Goal: Navigation & Orientation: Find specific page/section

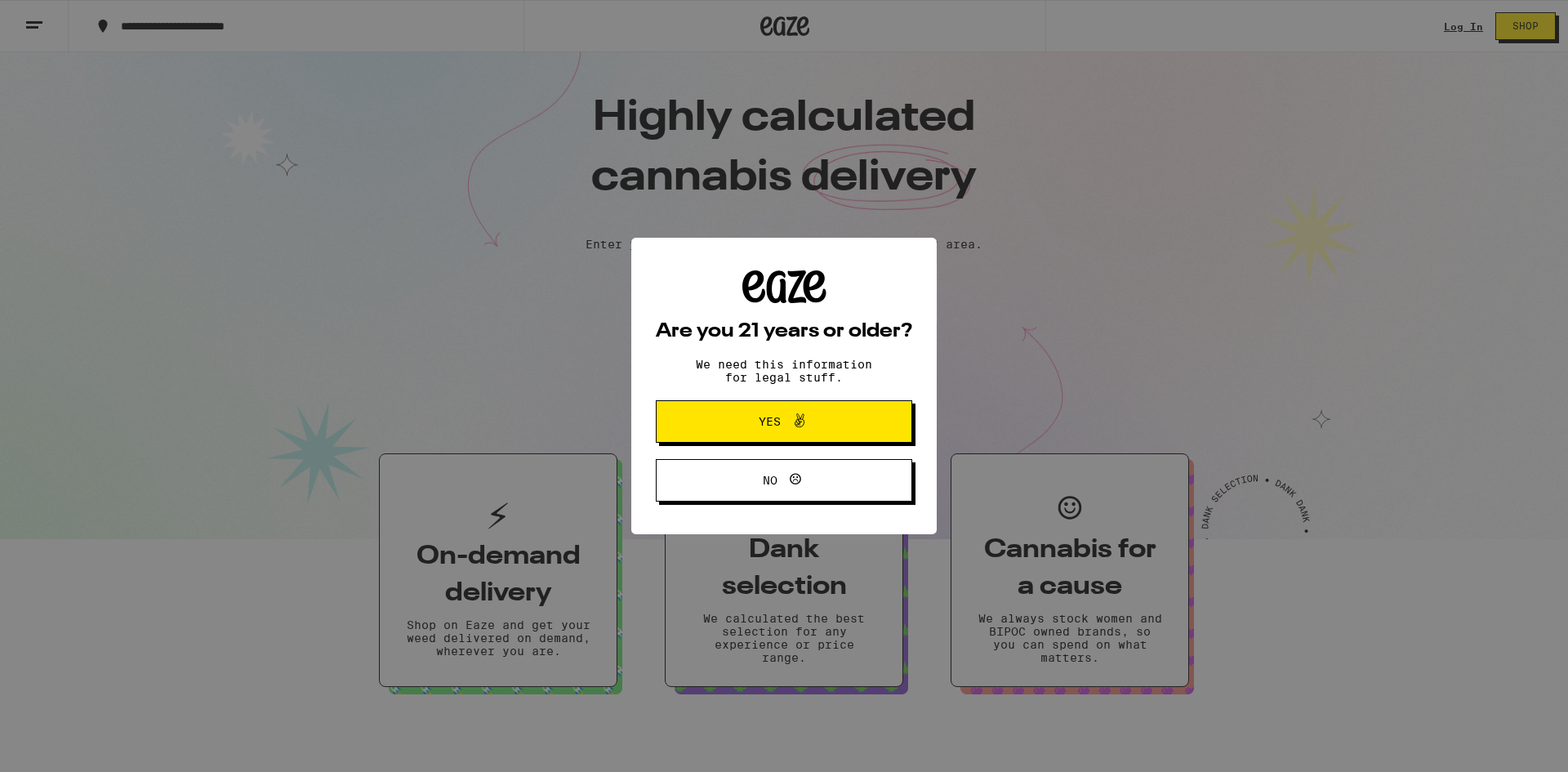
click at [860, 425] on button "Yes" at bounding box center [784, 421] width 256 height 43
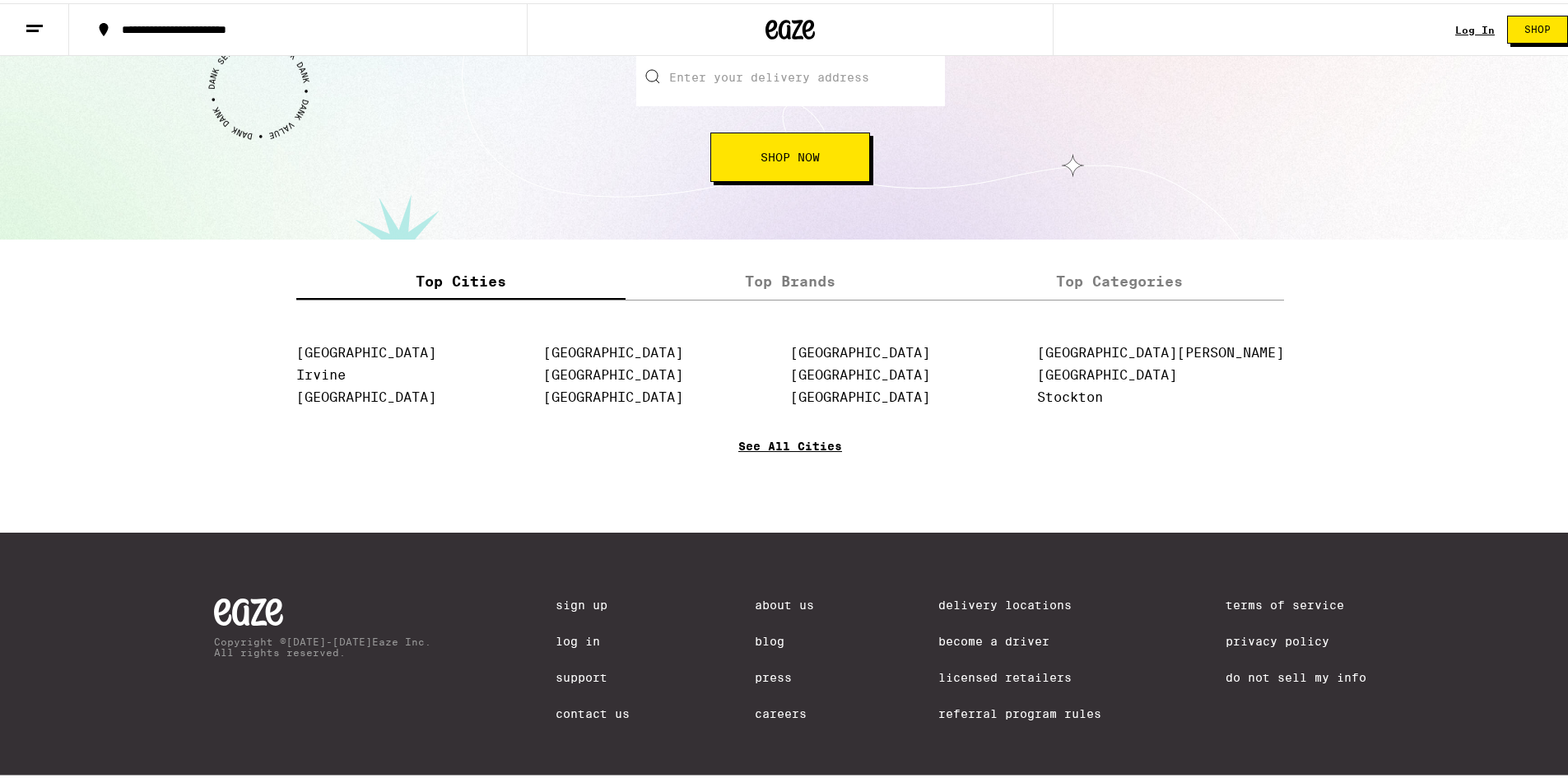
scroll to position [1956, 0]
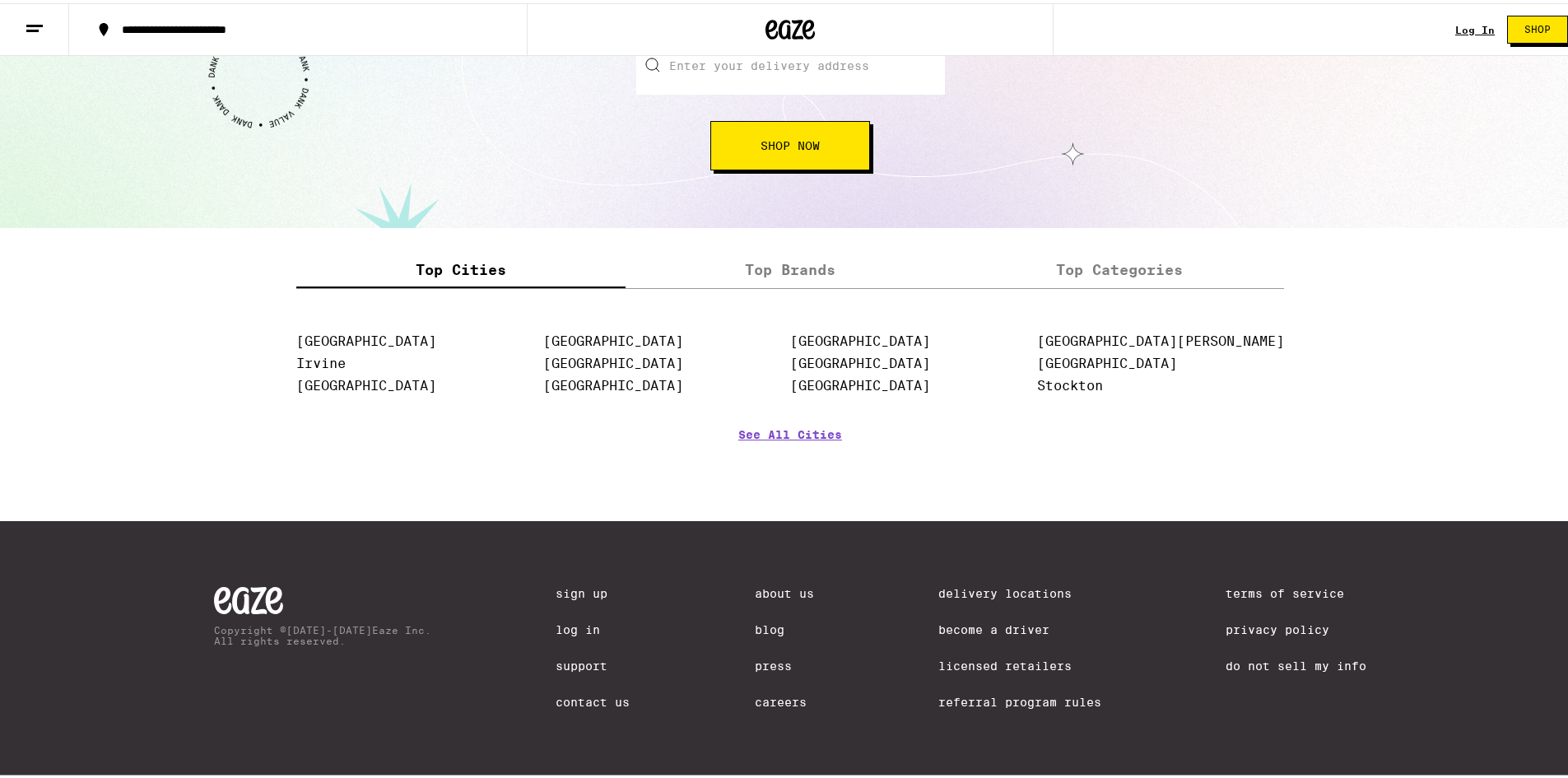
click at [1010, 658] on link "Licensed Retailers" at bounding box center [1019, 662] width 163 height 13
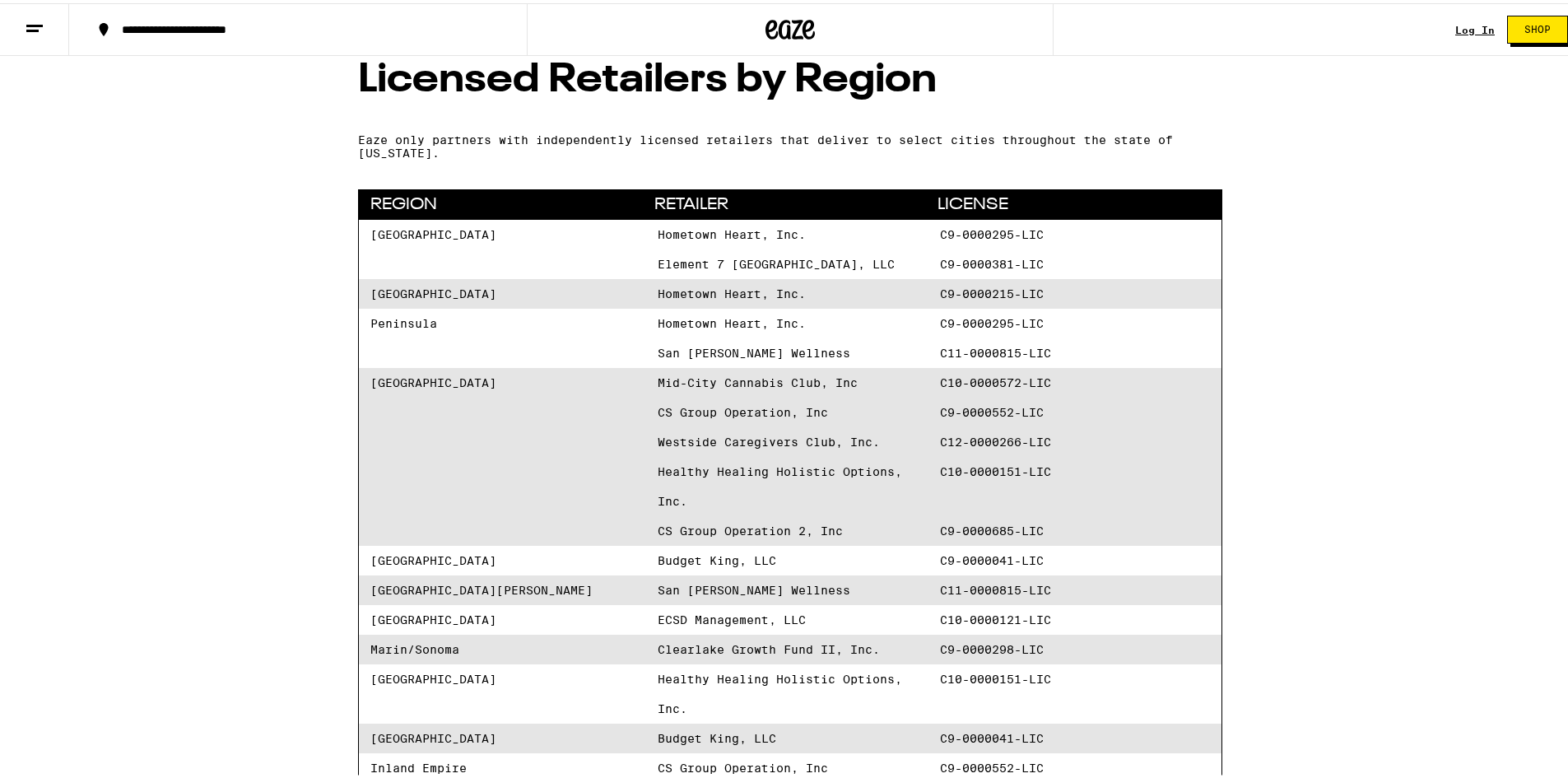
scroll to position [494, 0]
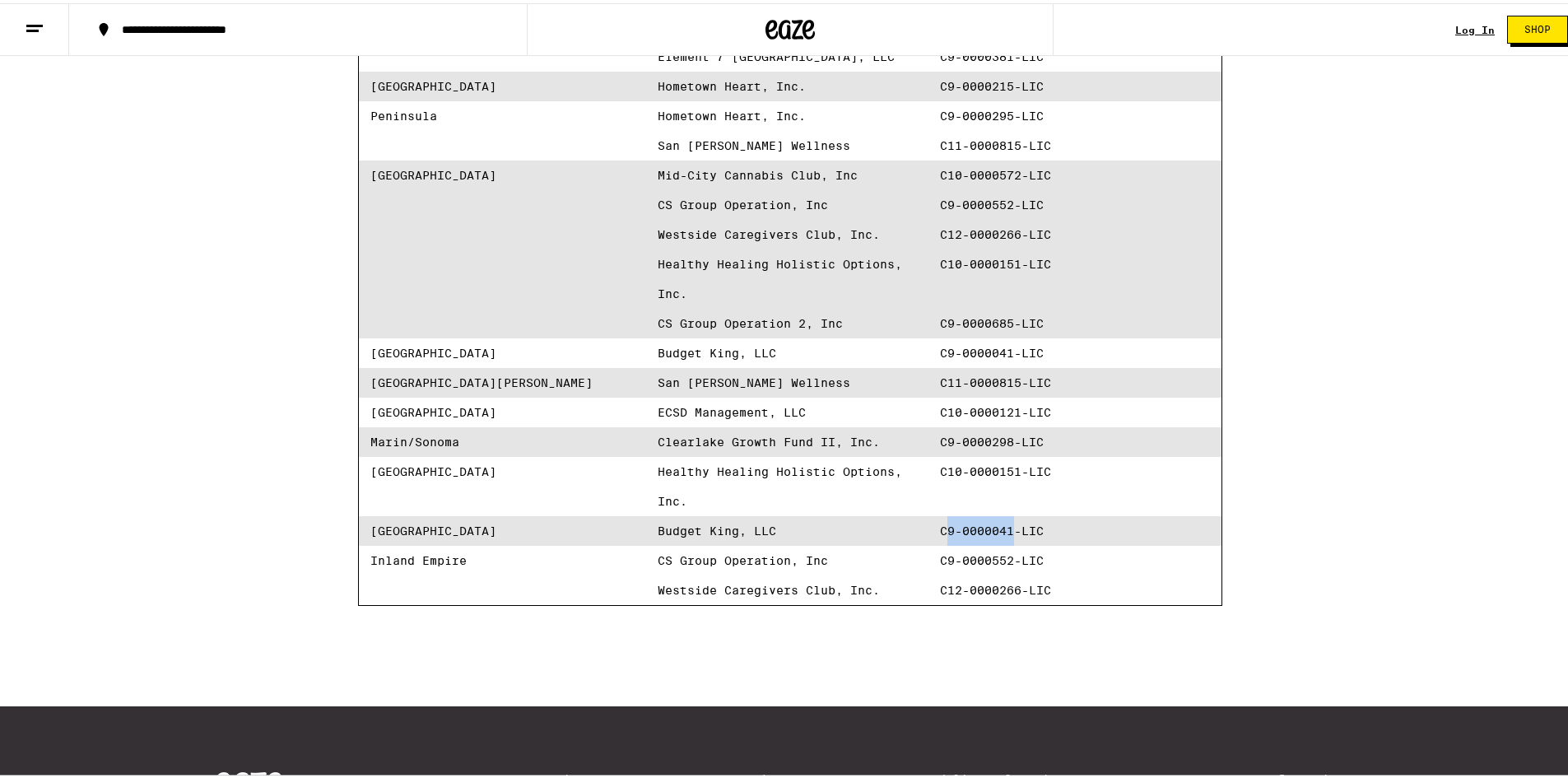
drag, startPoint x: 942, startPoint y: 537, endPoint x: 1008, endPoint y: 534, distance: 66.1
click at [1008, 534] on span "C9-0000041-LIC" at bounding box center [1075, 527] width 270 height 30
drag, startPoint x: 936, startPoint y: 462, endPoint x: 1014, endPoint y: 457, distance: 78.2
click at [1012, 458] on span "C10-0000151-LIC" at bounding box center [1075, 483] width 270 height 59
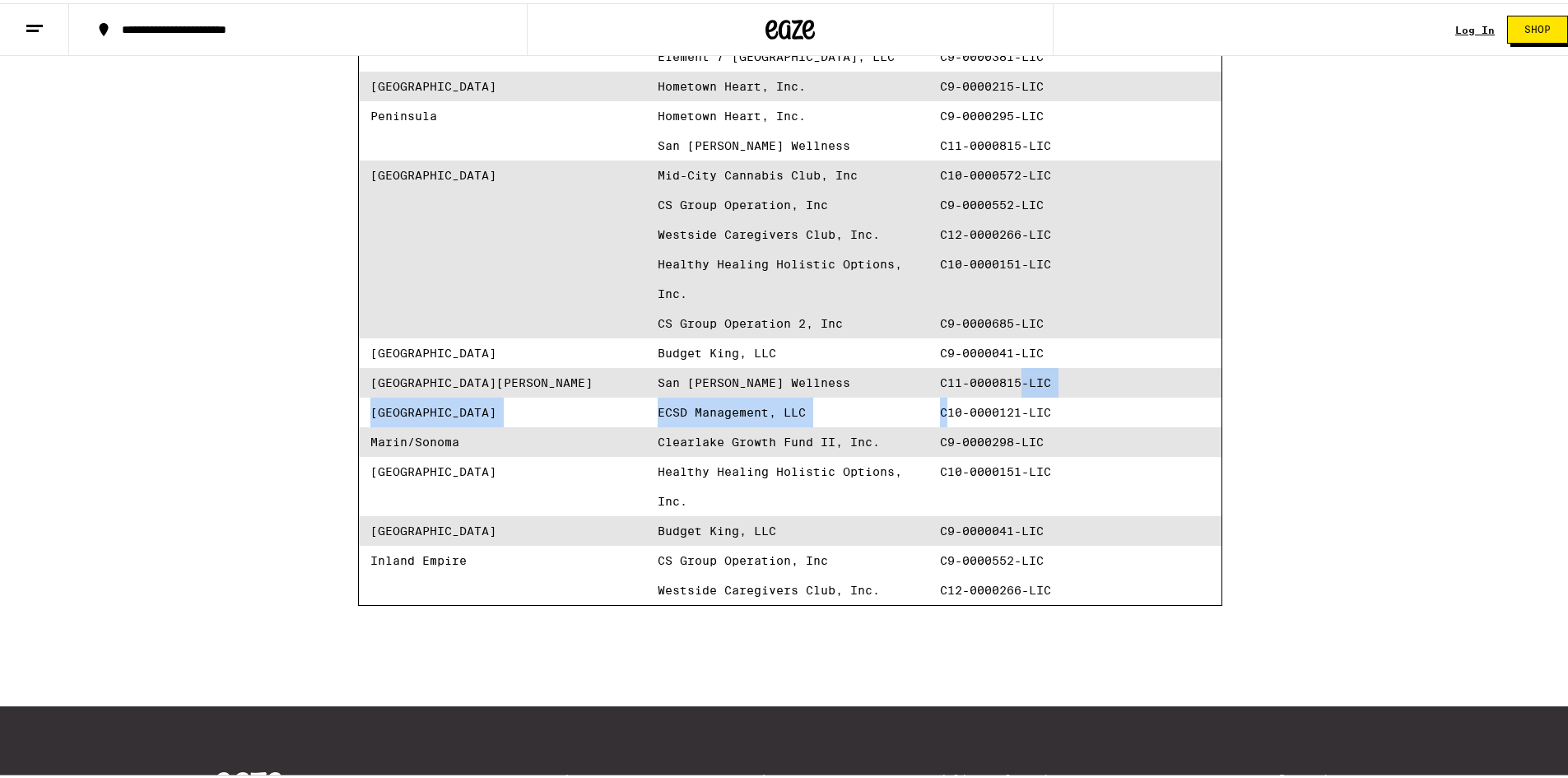
drag, startPoint x: 940, startPoint y: 409, endPoint x: 996, endPoint y: 376, distance: 65.0
click at [1017, 388] on div "San Francisco Hometown Heart, Inc. C9-0000295-LIC Element 7 [GEOGRAPHIC_DATA], …" at bounding box center [790, 305] width 863 height 593
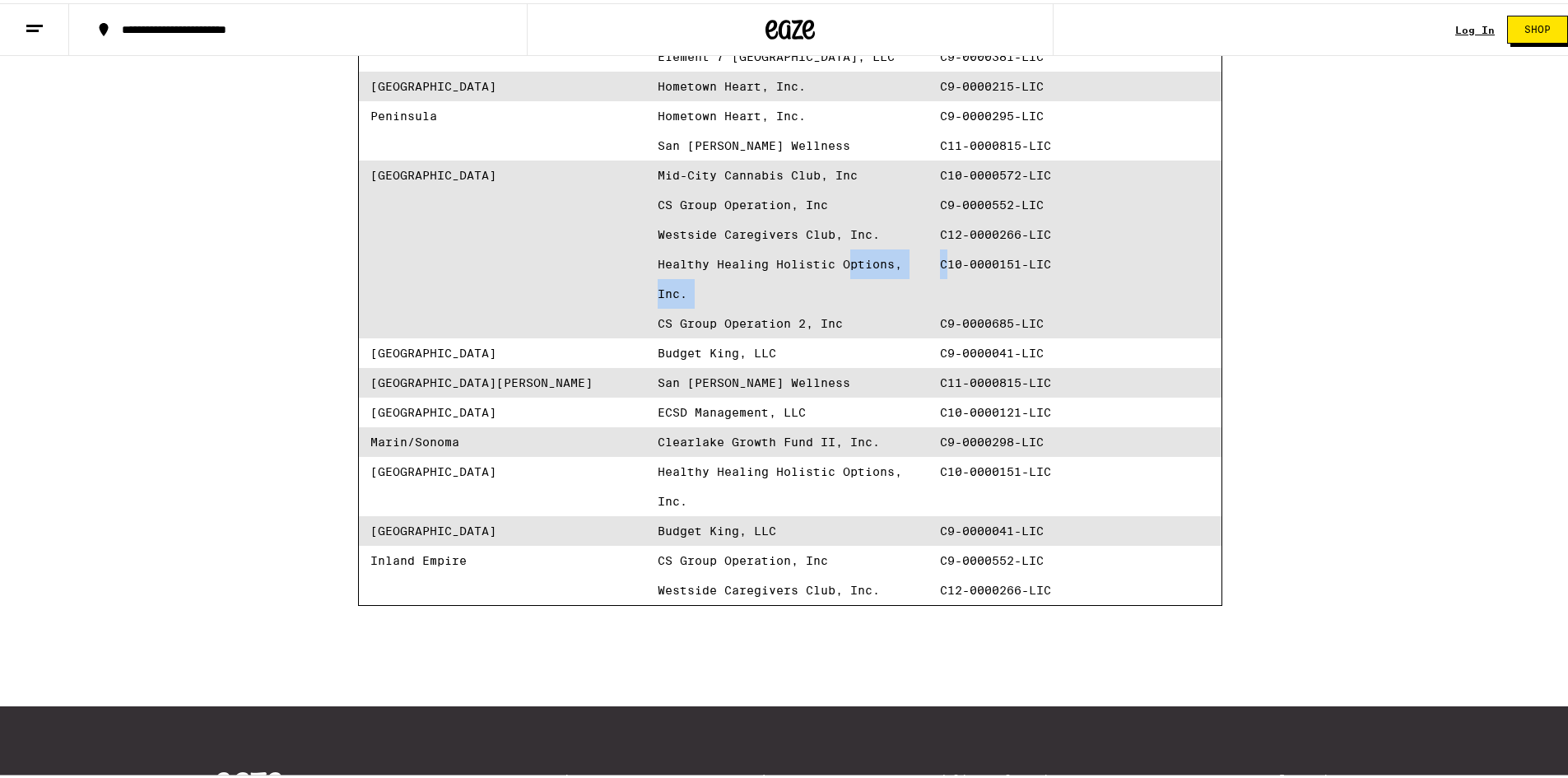
click at [956, 254] on div "Healthy Healing Holistic Options, Inc. C10-0000151-LIC" at bounding box center [934, 276] width 552 height 59
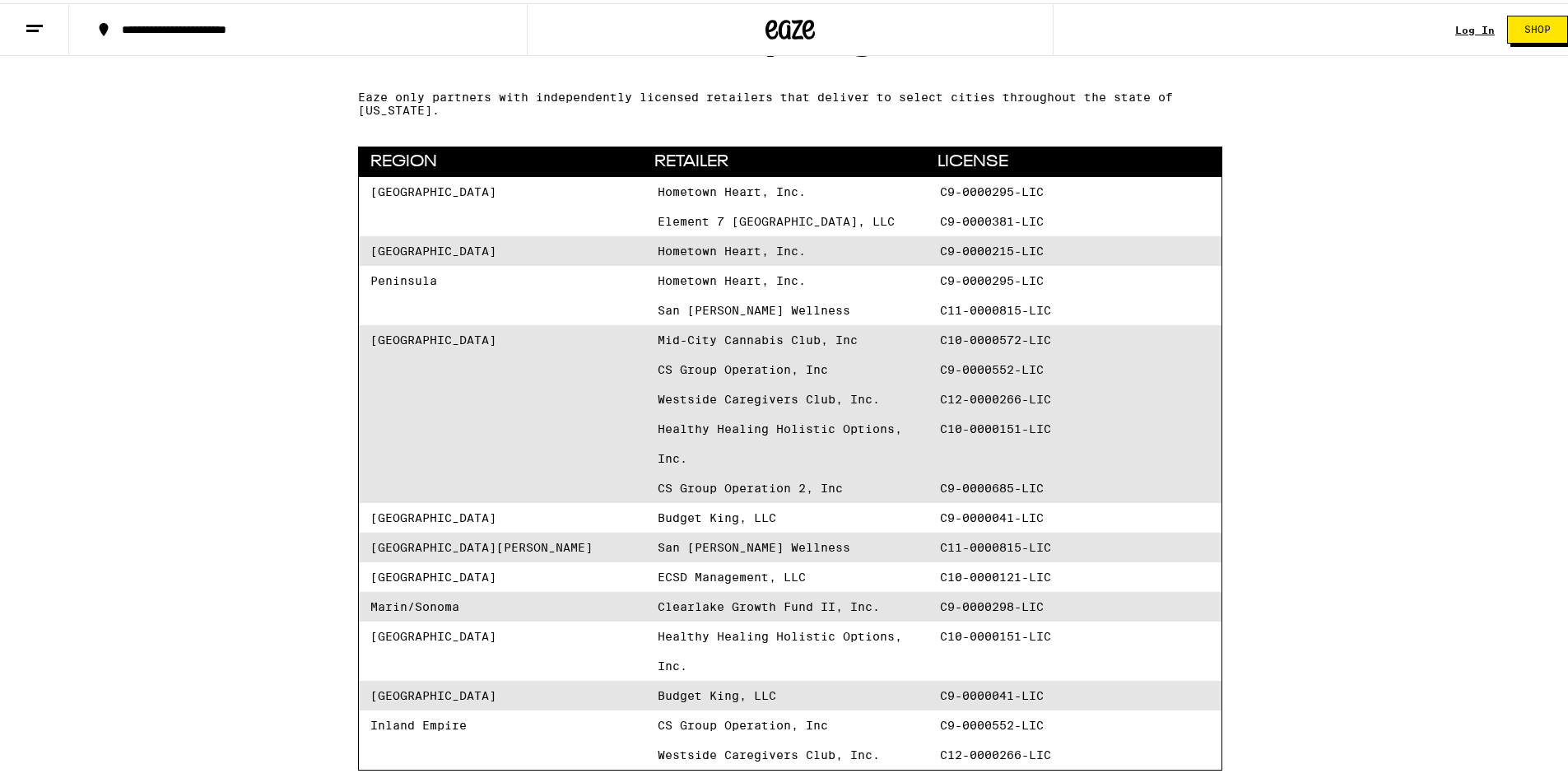
click at [844, 321] on span "San [PERSON_NAME] Wellness" at bounding box center [793, 307] width 270 height 30
drag, startPoint x: 356, startPoint y: 189, endPoint x: 677, endPoint y: 208, distance: 321.6
click at [590, 218] on div "San Francisco Hometown Heart, Inc. C9-0000295-LIC Element 7 [GEOGRAPHIC_DATA], …" at bounding box center [790, 203] width 863 height 59
drag, startPoint x: 683, startPoint y: 204, endPoint x: 788, endPoint y: 204, distance: 105.0
click at [787, 203] on span "Hometown Heart, Inc." at bounding box center [793, 188] width 270 height 30
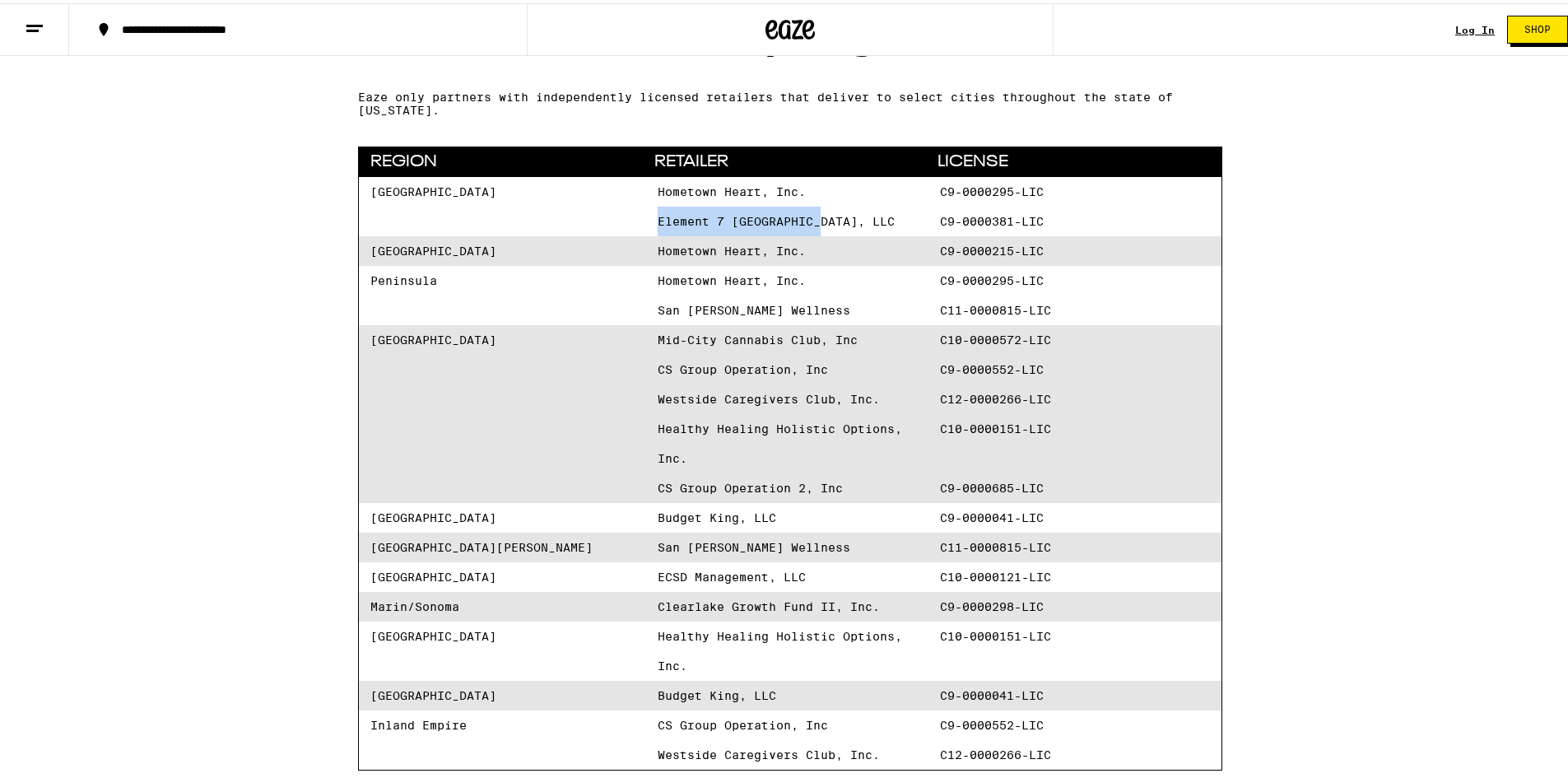
drag, startPoint x: 649, startPoint y: 222, endPoint x: 794, endPoint y: 251, distance: 147.9
click at [818, 230] on div "San Francisco Hometown Heart, Inc. C9-0000295-LIC Element 7 [GEOGRAPHIC_DATA], …" at bounding box center [790, 203] width 863 height 59
drag, startPoint x: 715, startPoint y: 262, endPoint x: 759, endPoint y: 258, distance: 44.2
click at [759, 258] on span "Hometown Heart, Inc." at bounding box center [793, 247] width 270 height 30
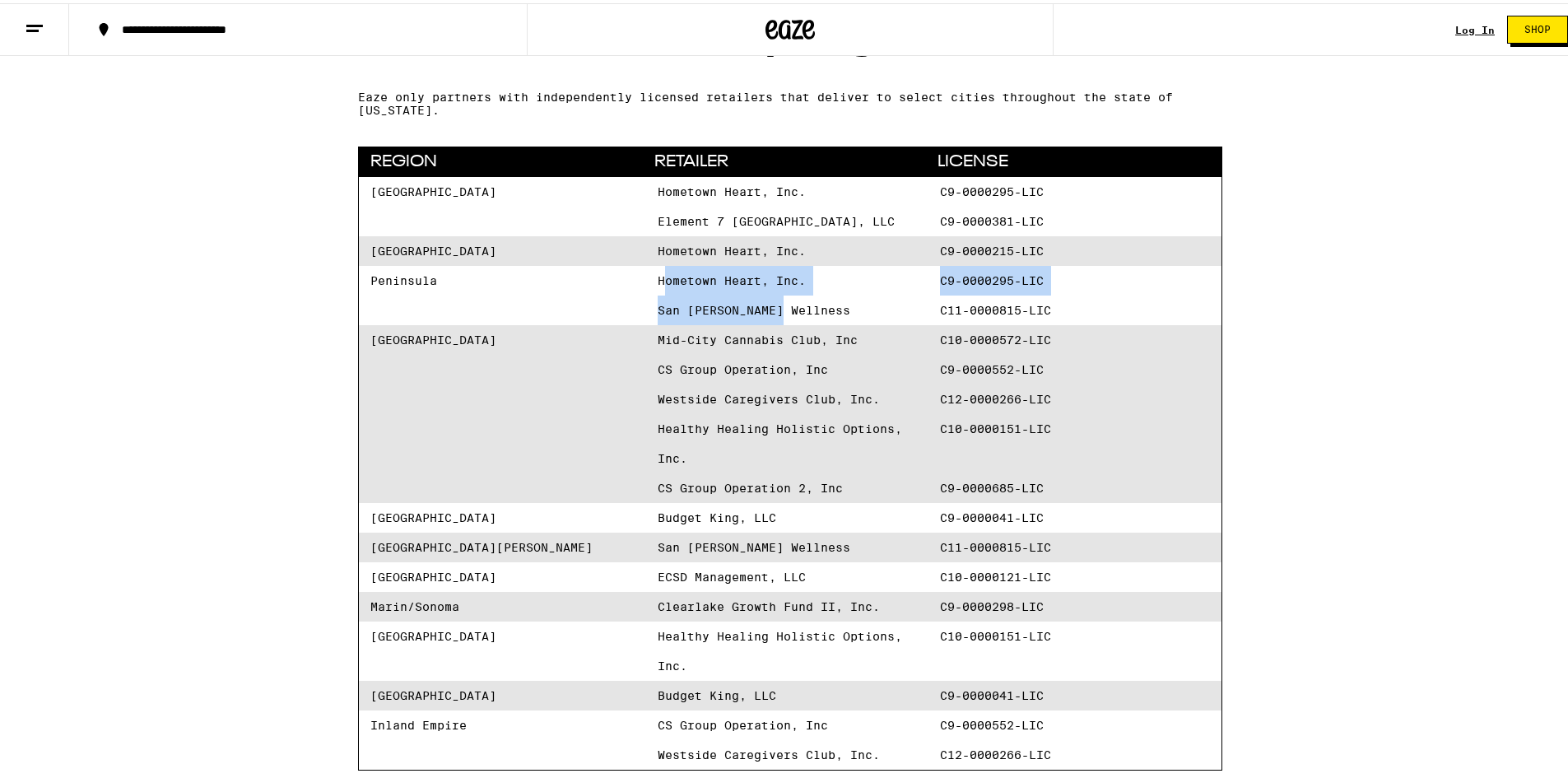
drag, startPoint x: 688, startPoint y: 292, endPoint x: 798, endPoint y: 304, distance: 110.7
click at [798, 304] on div "Hometown Heart, Inc. C9-0000295-LIC [GEOGRAPHIC_DATA][PERSON_NAME] Wellness C11…" at bounding box center [934, 292] width 552 height 59
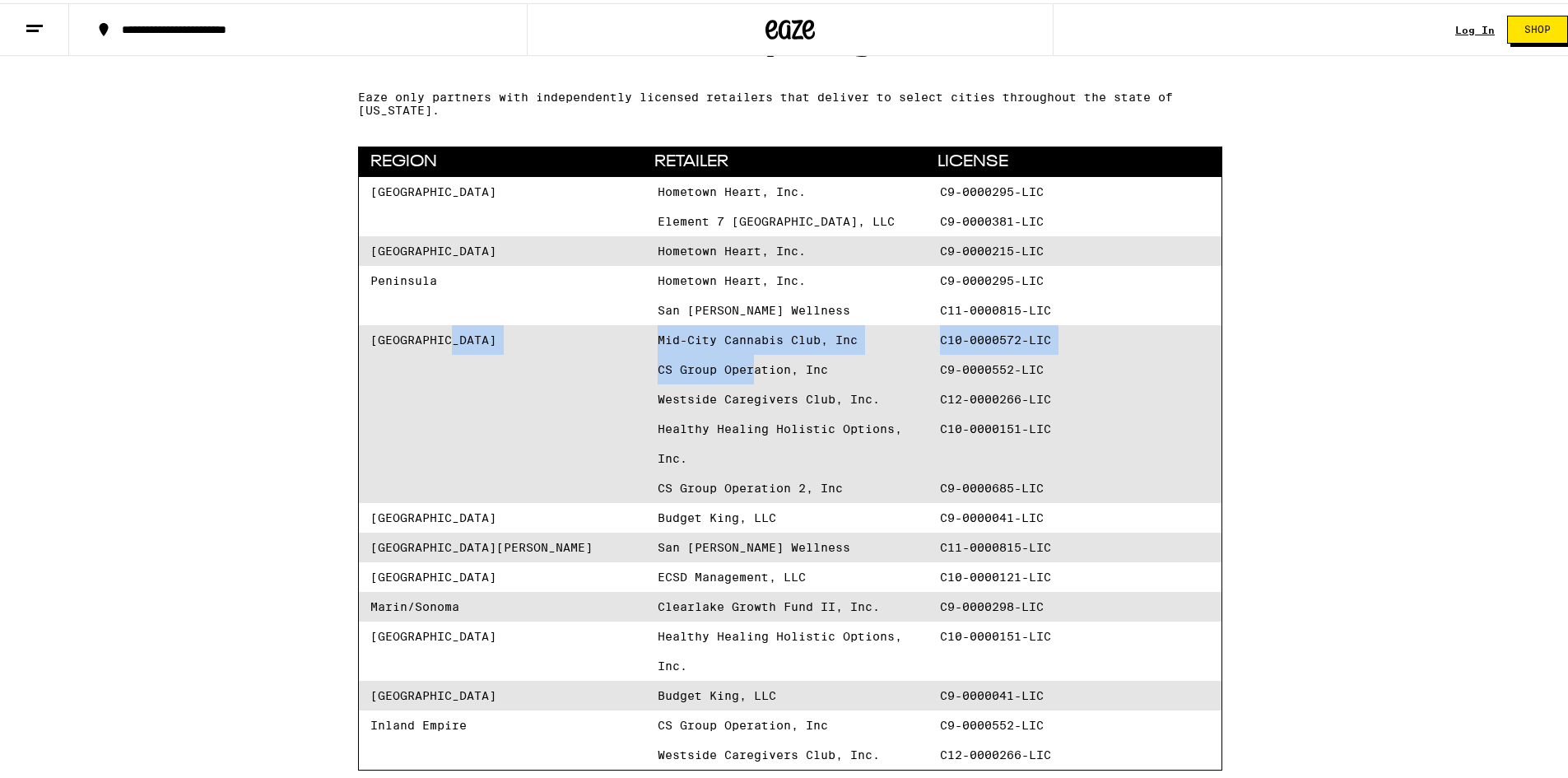
drag, startPoint x: 645, startPoint y: 340, endPoint x: 753, endPoint y: 353, distance: 108.8
click at [753, 353] on div "[GEOGRAPHIC_DATA] Mid-City Cannabis Club, Inc C10-0000572-LIC CS Group Operatio…" at bounding box center [790, 411] width 863 height 178
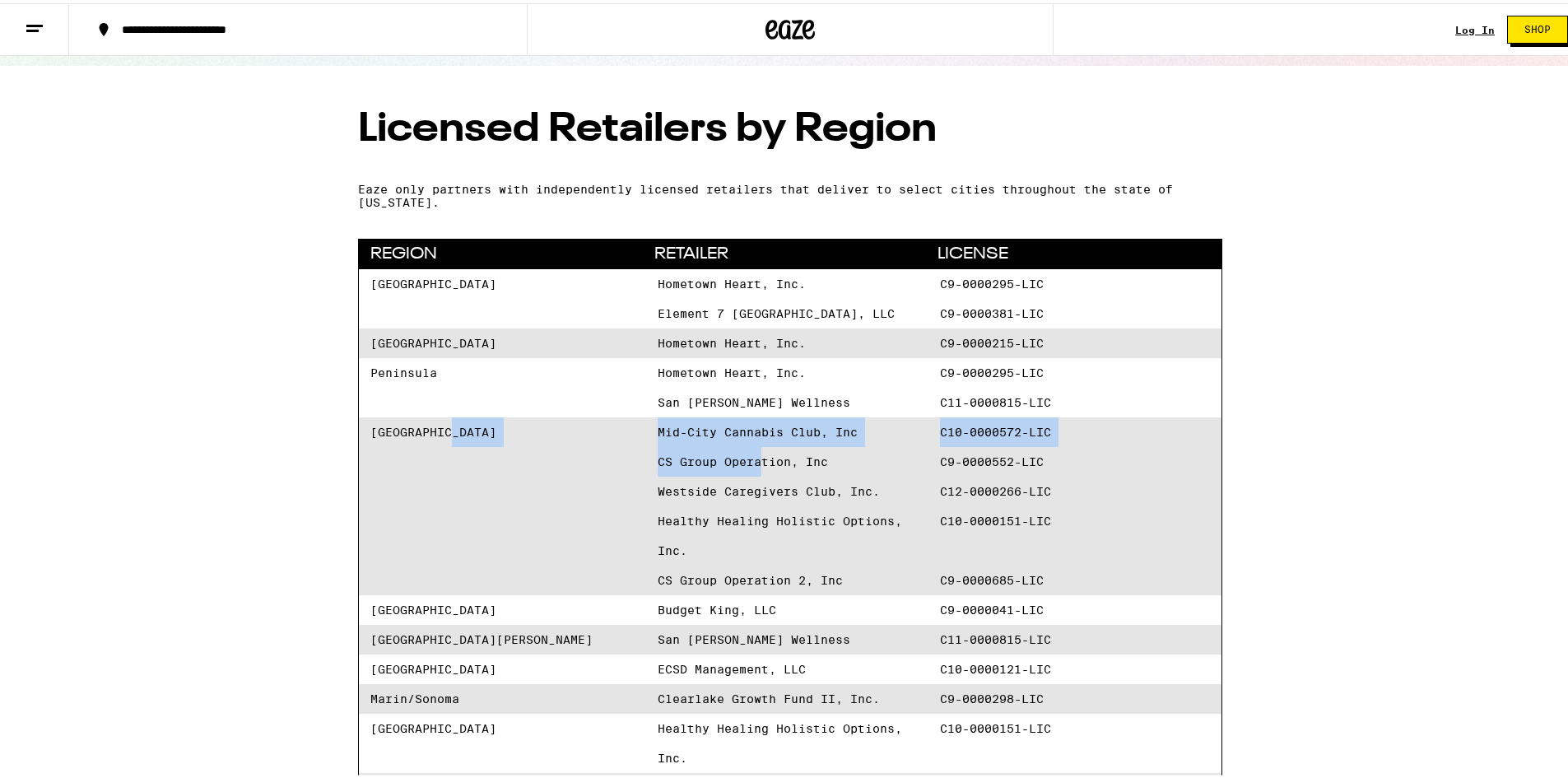
scroll to position [0, 0]
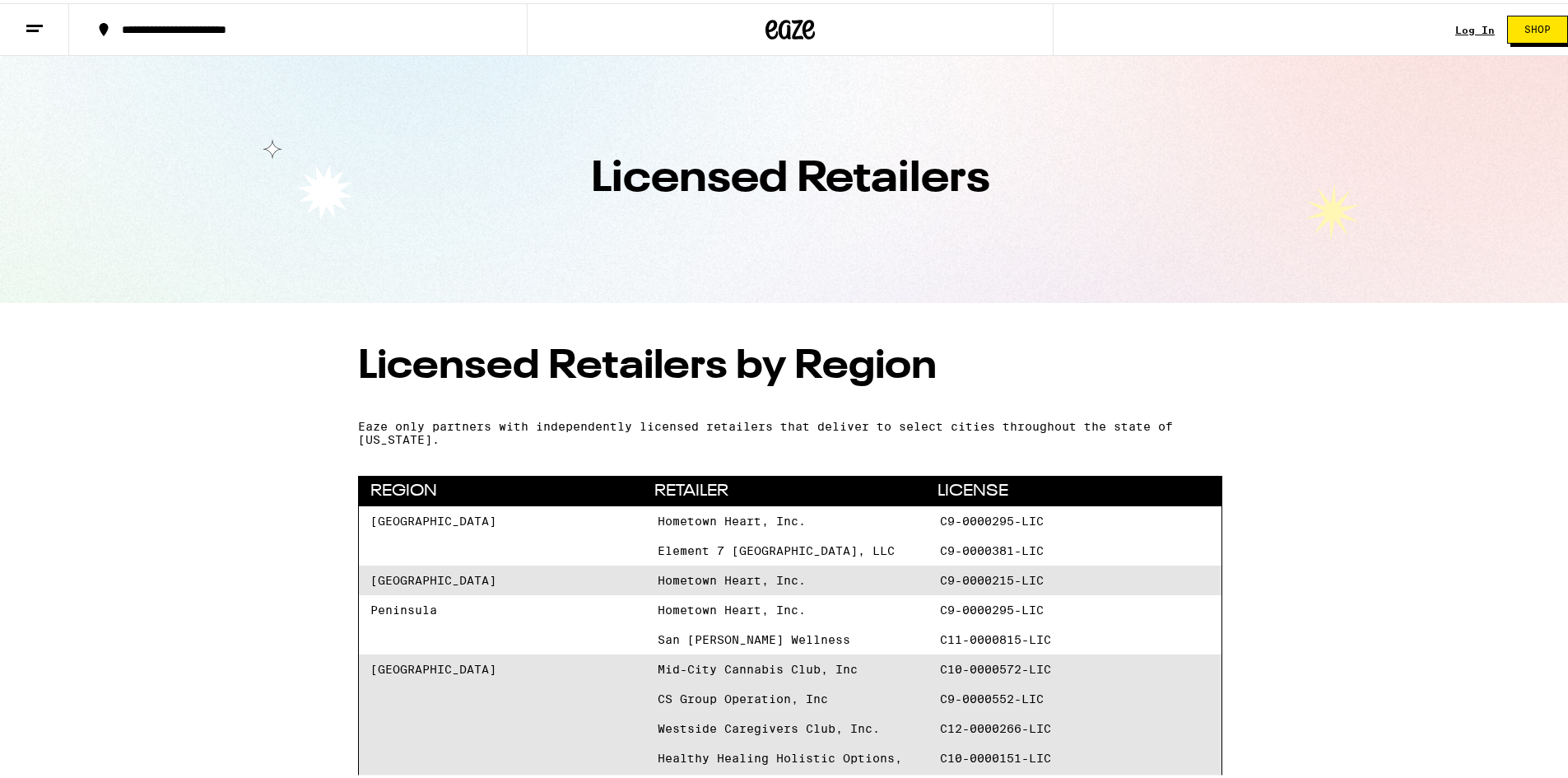
click at [876, 460] on article "Licensed Retailers by Region Eaze only partners with independently licensed ret…" at bounding box center [790, 737] width 865 height 851
